Goal: Information Seeking & Learning: Learn about a topic

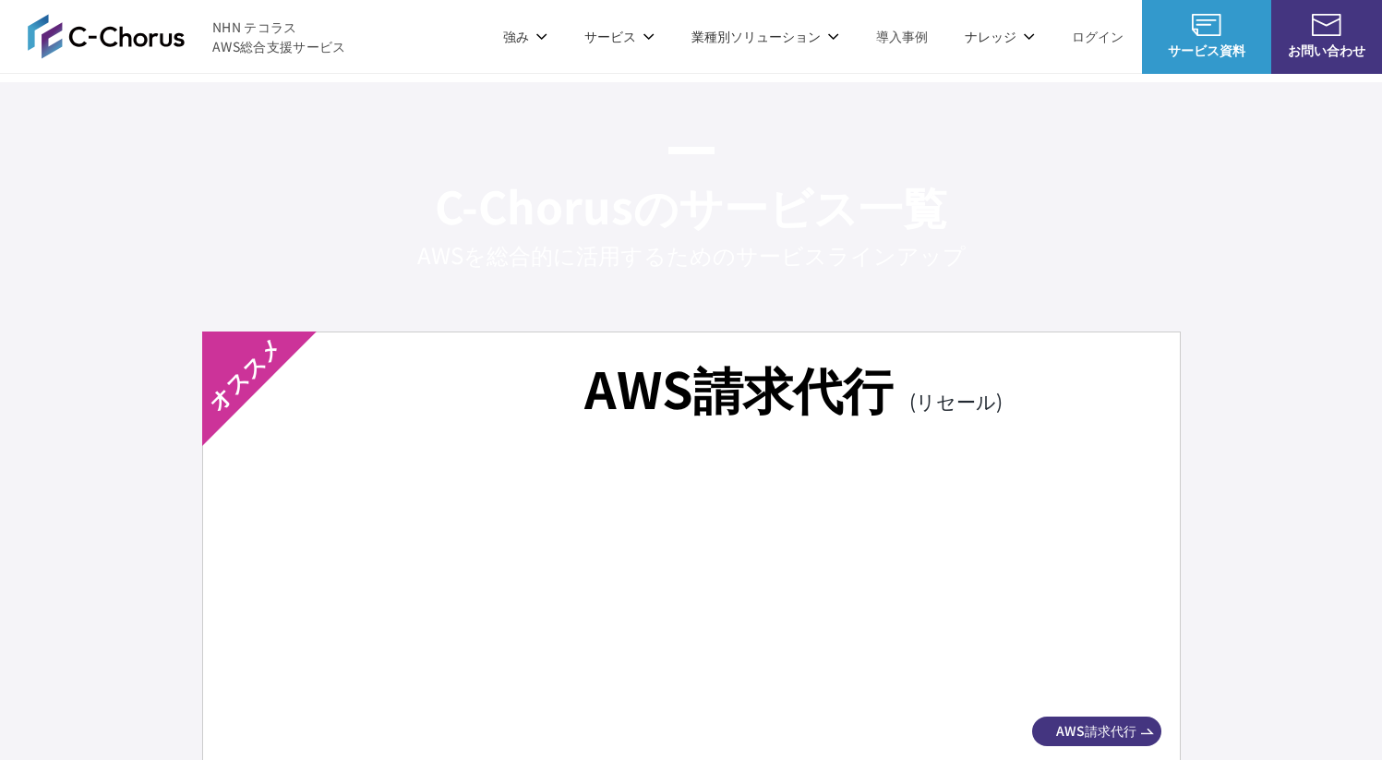
scroll to position [3052, 0]
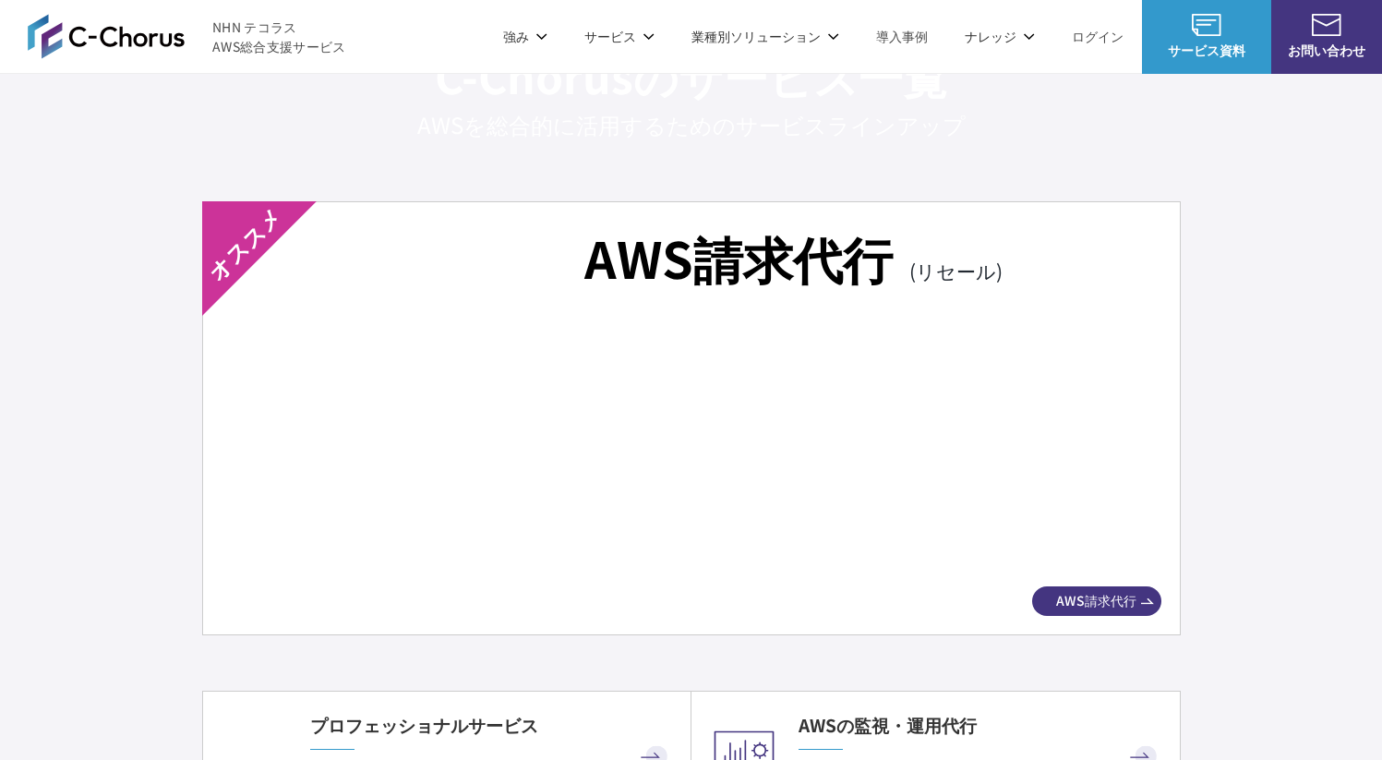
click at [309, 177] on link "8%割引 / 10%割引 / 個別割引プラン" at bounding box center [321, 184] width 209 height 18
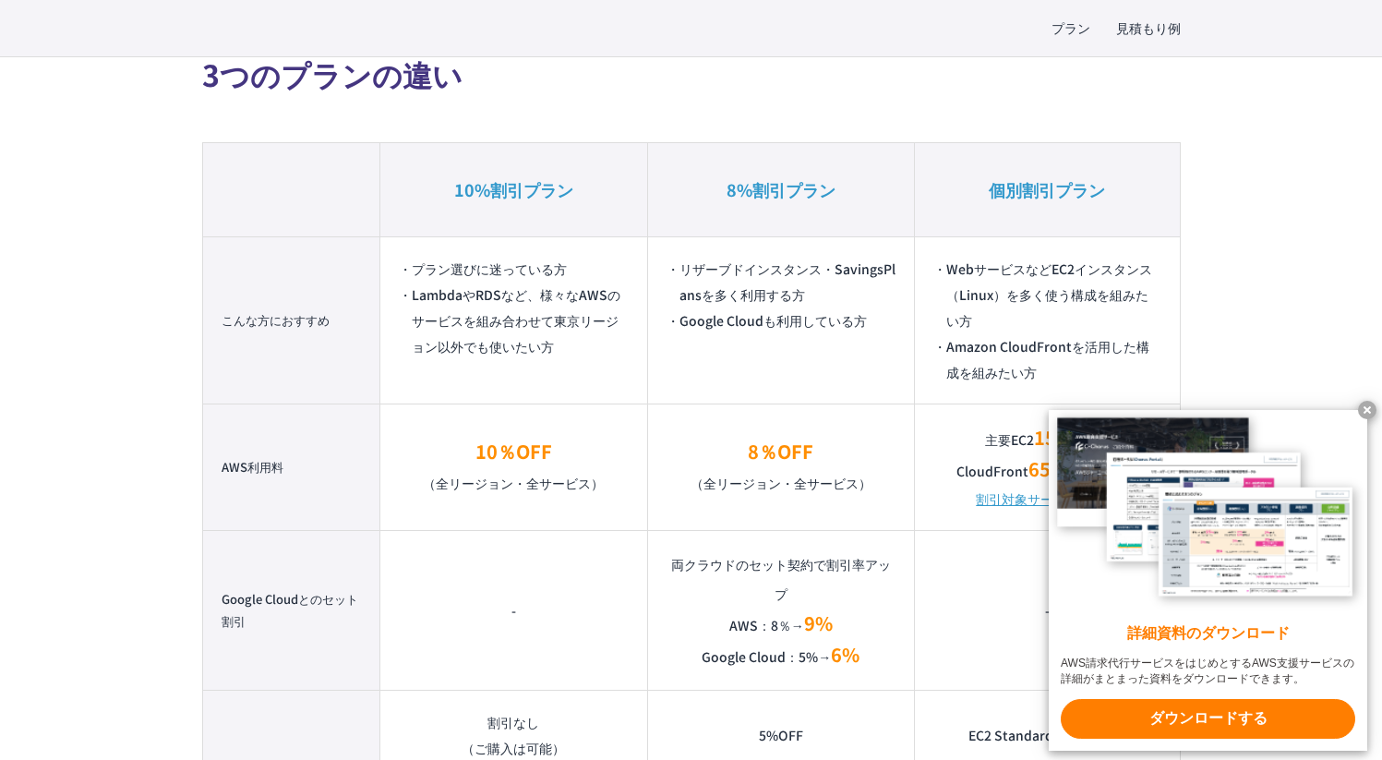
scroll to position [1320, 0]
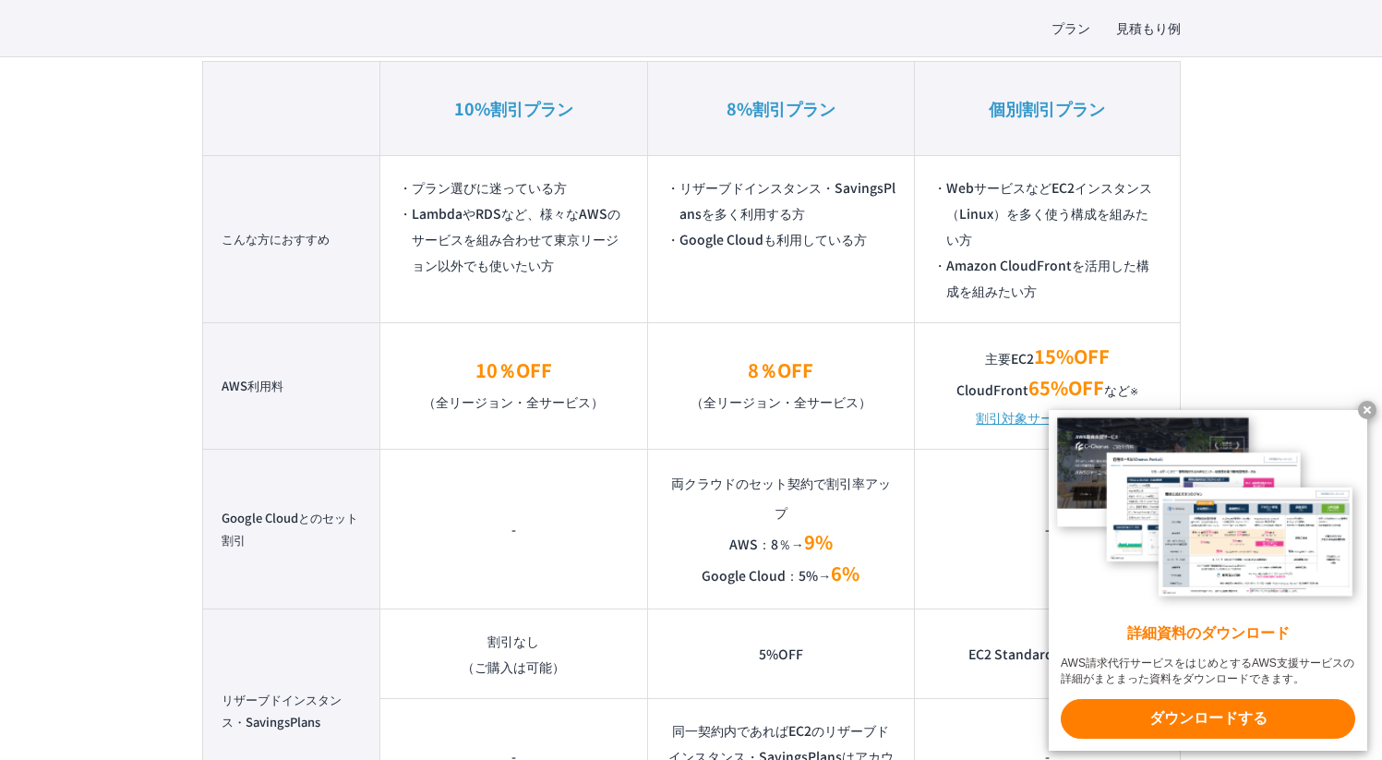
click at [1366, 403] on x-t at bounding box center [1367, 410] width 18 height 18
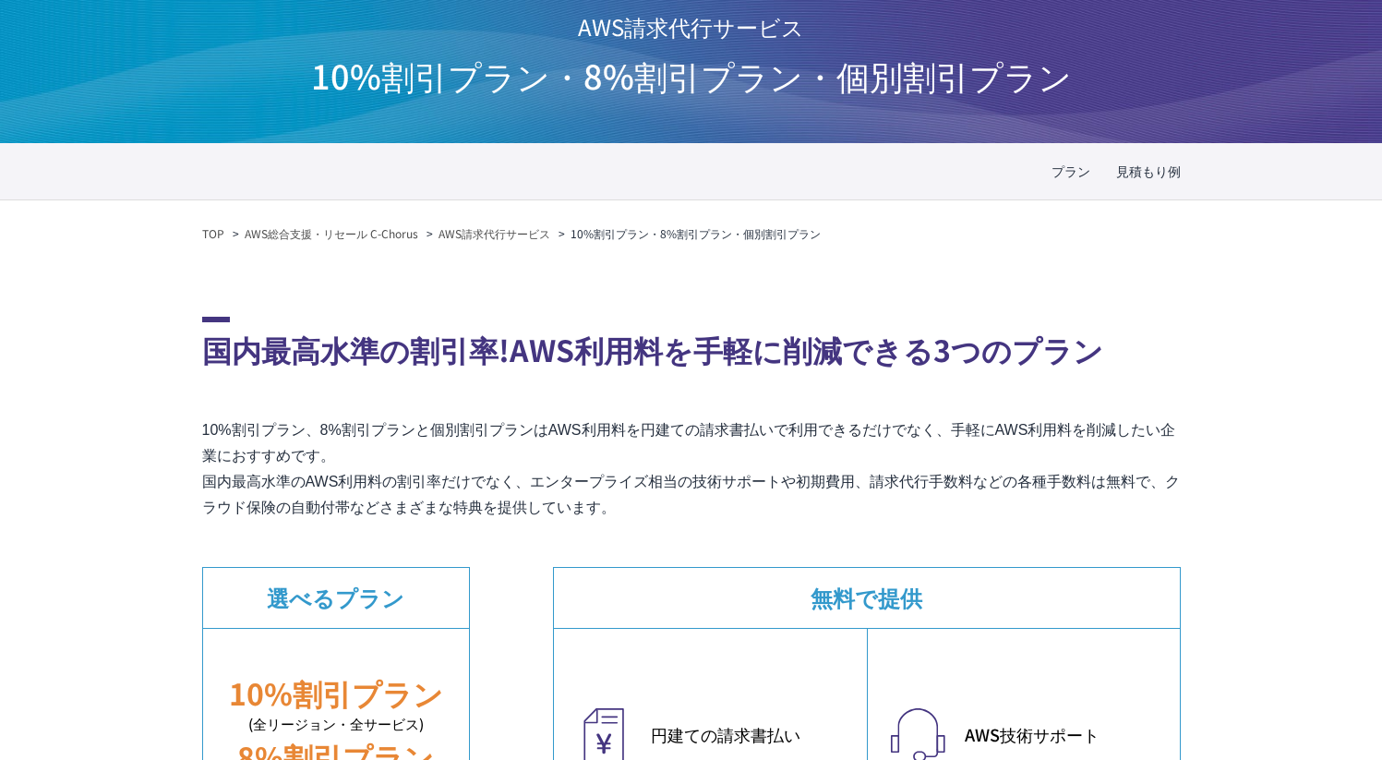
scroll to position [128, 0]
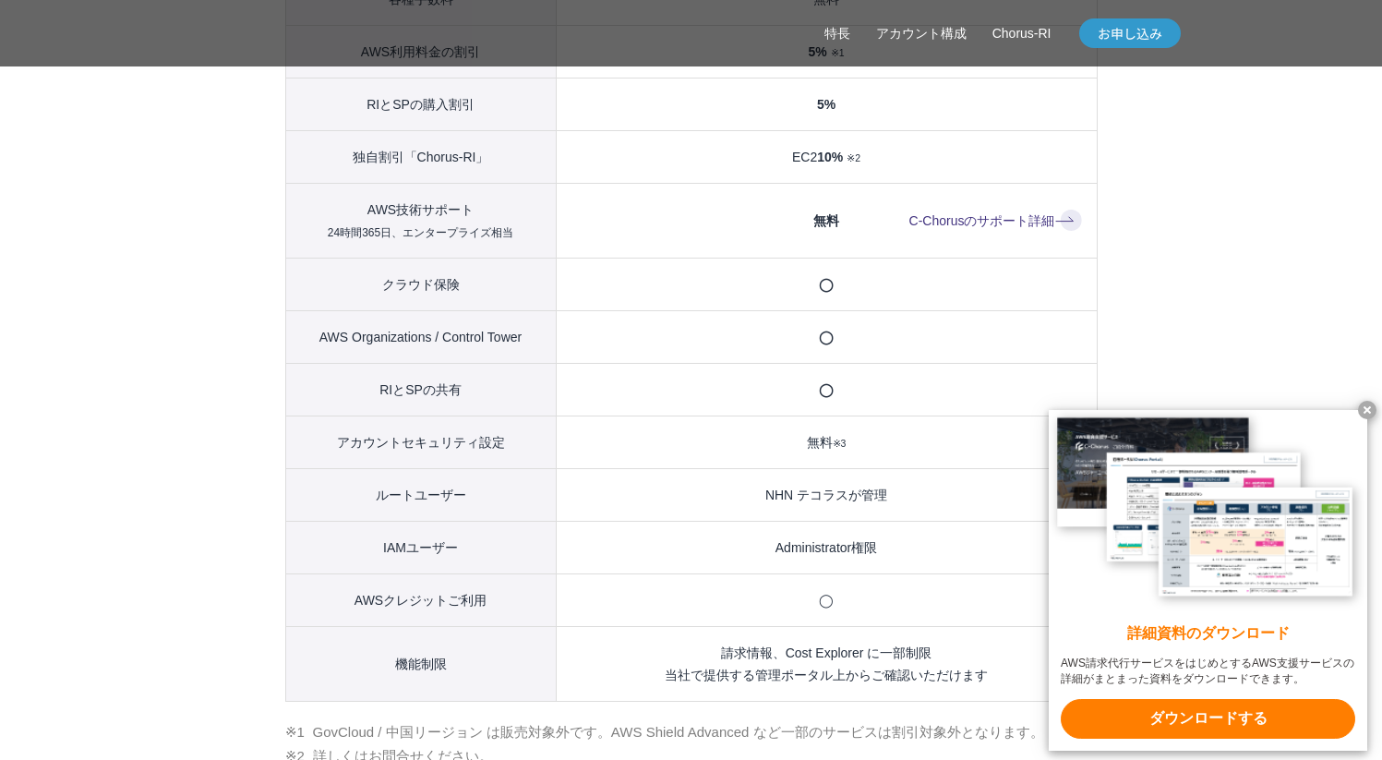
scroll to position [2125, 0]
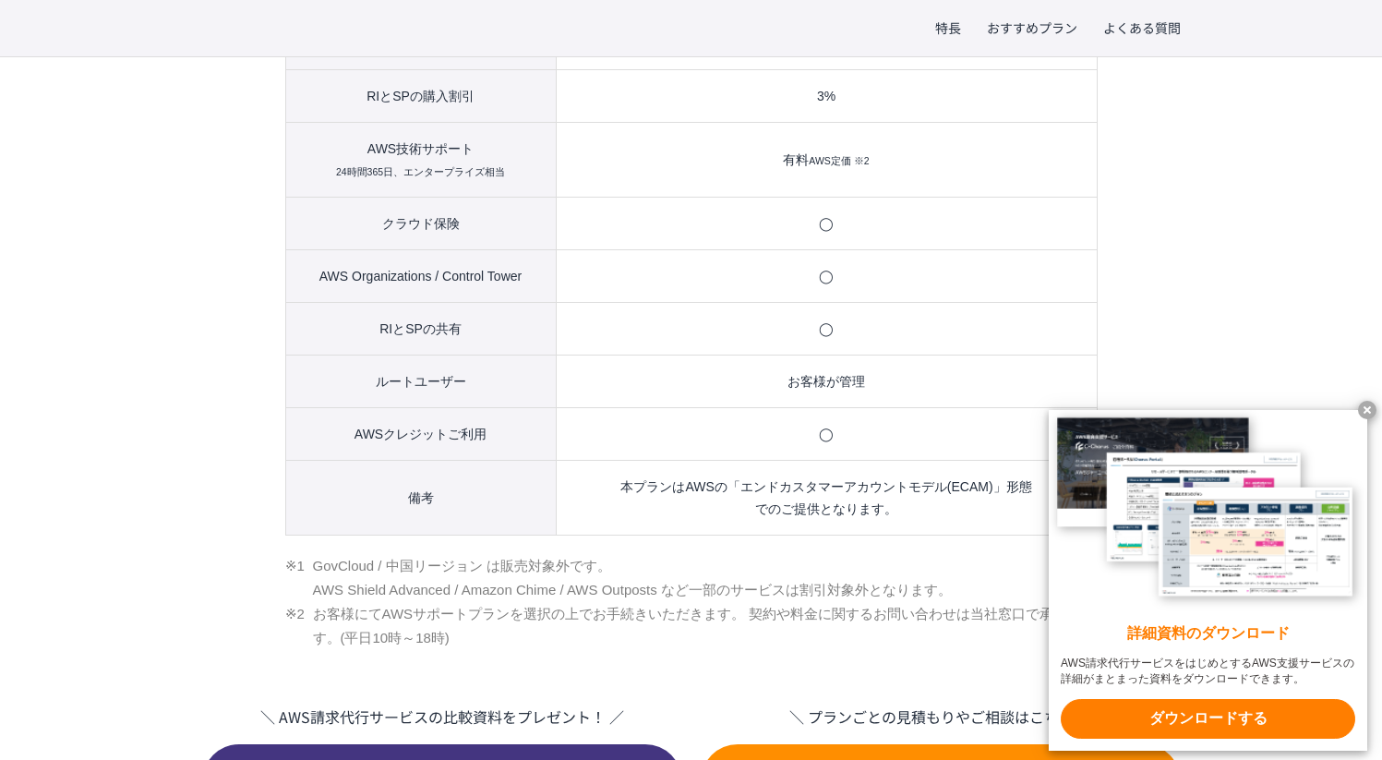
scroll to position [1416, 0]
